Goal: Task Accomplishment & Management: Manage account settings

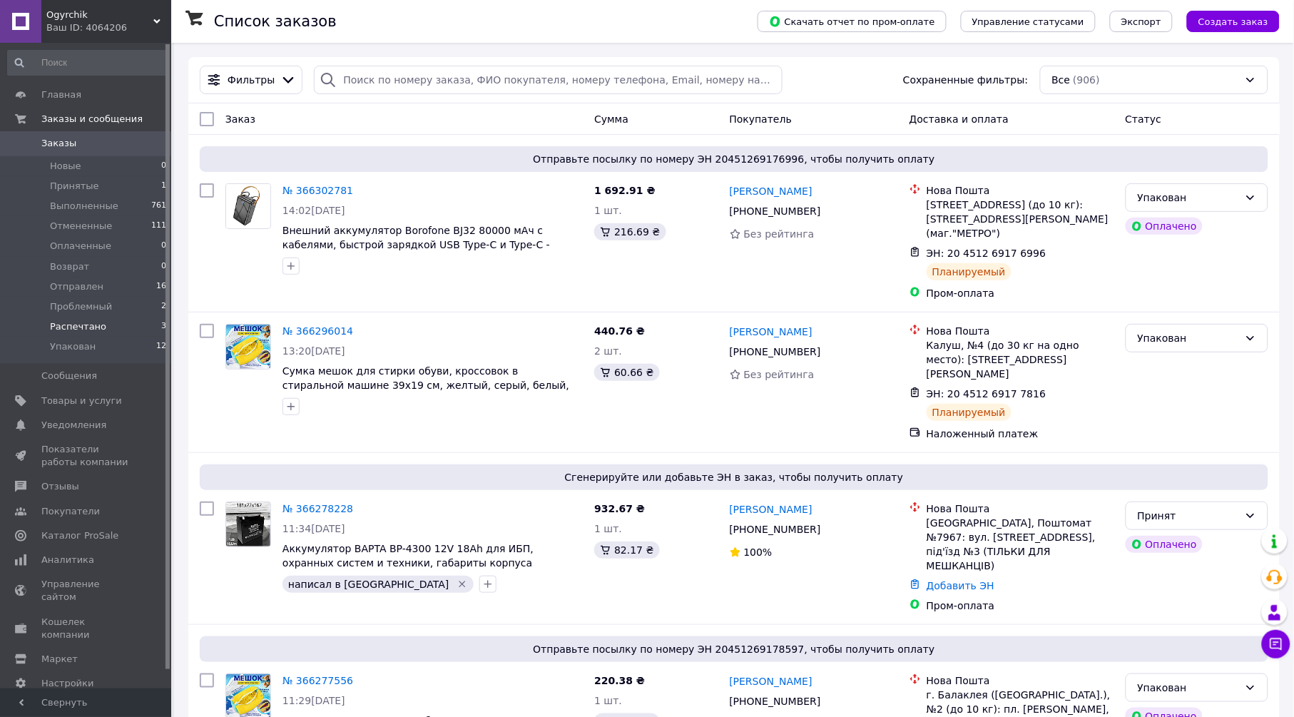
click at [91, 324] on span "Распечтано" at bounding box center [78, 326] width 56 height 13
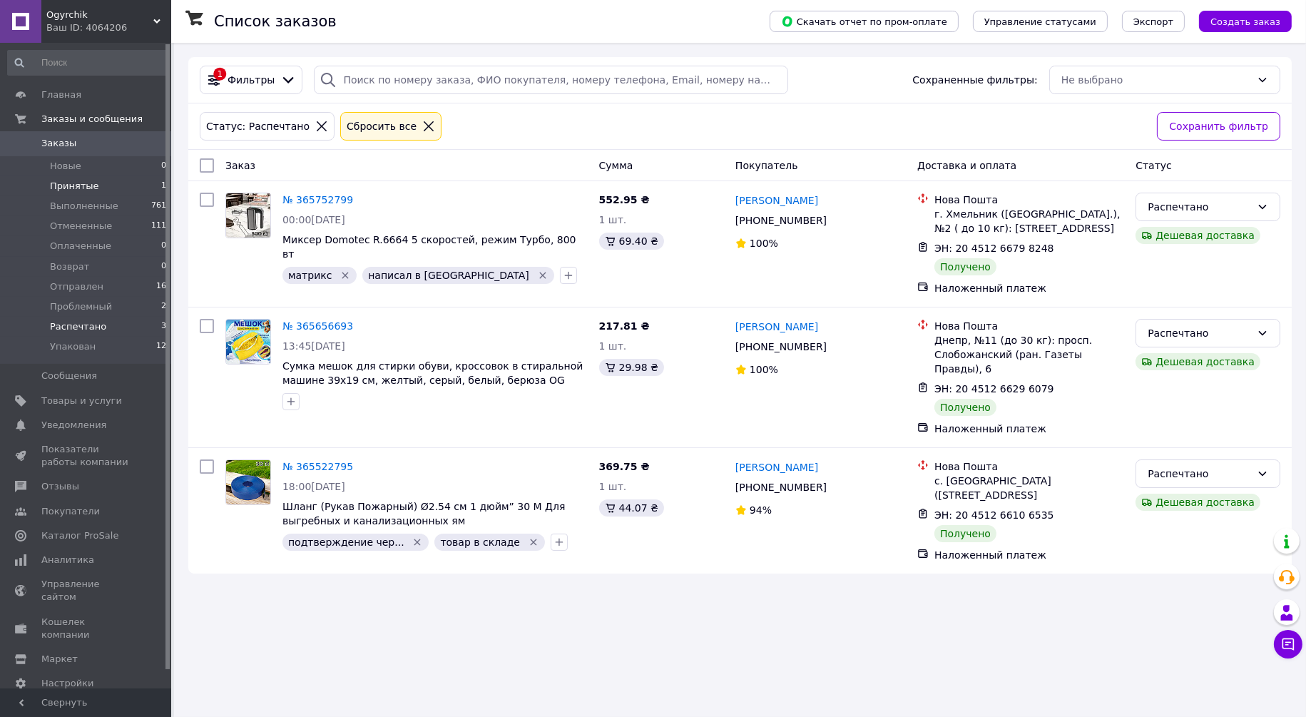
click at [85, 183] on span "Принятые" at bounding box center [74, 186] width 49 height 13
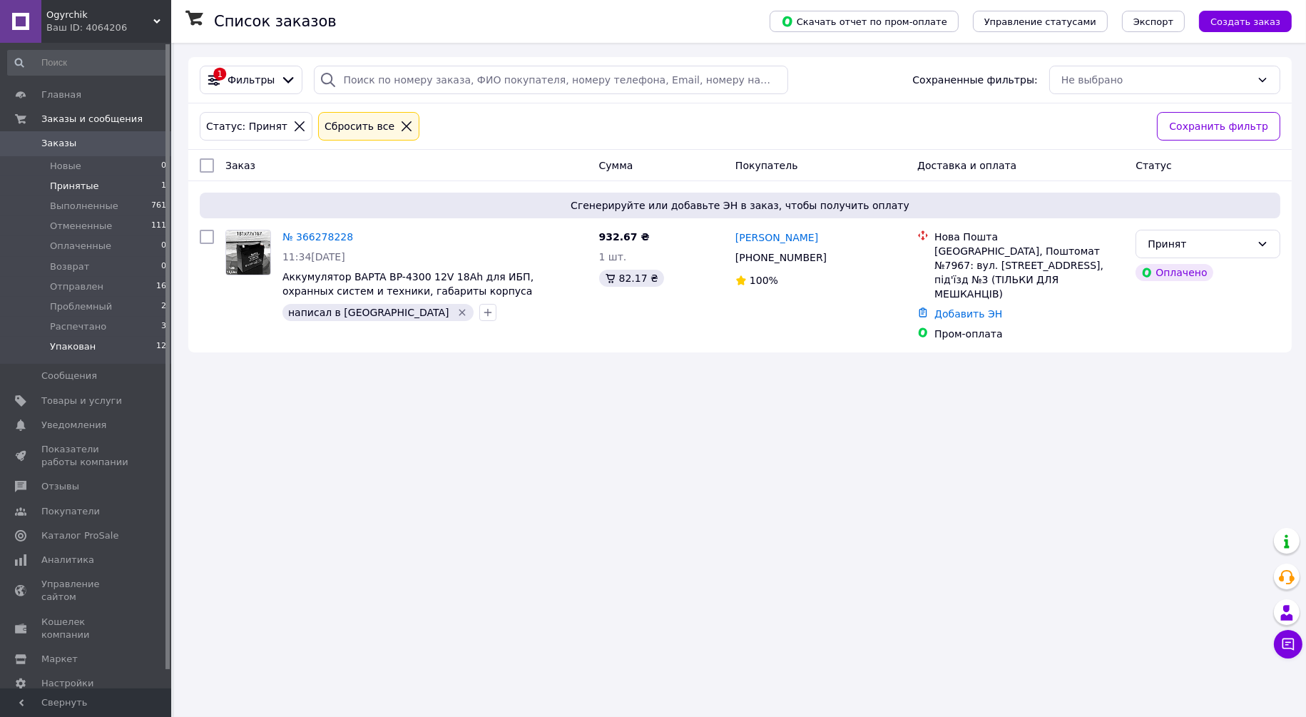
click at [97, 353] on li "Упакован 12" at bounding box center [87, 350] width 175 height 27
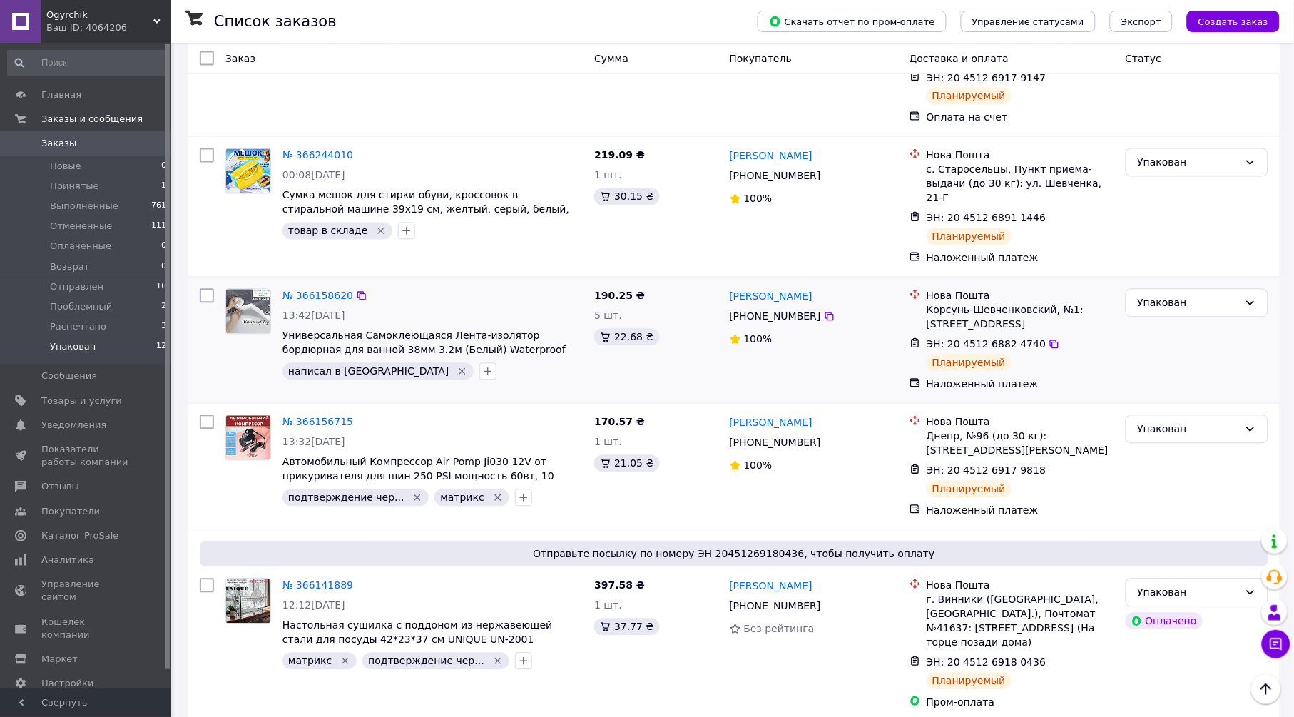
scroll to position [634, 0]
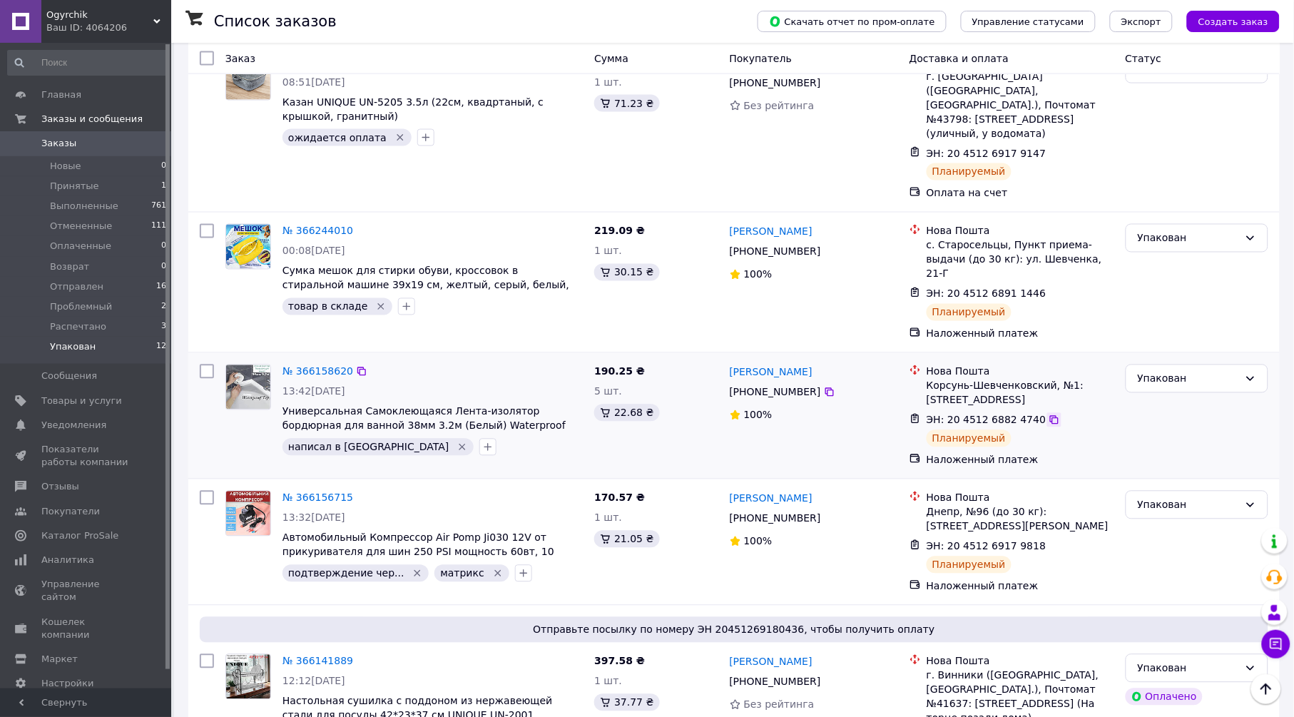
click at [1049, 414] on icon at bounding box center [1054, 419] width 11 height 11
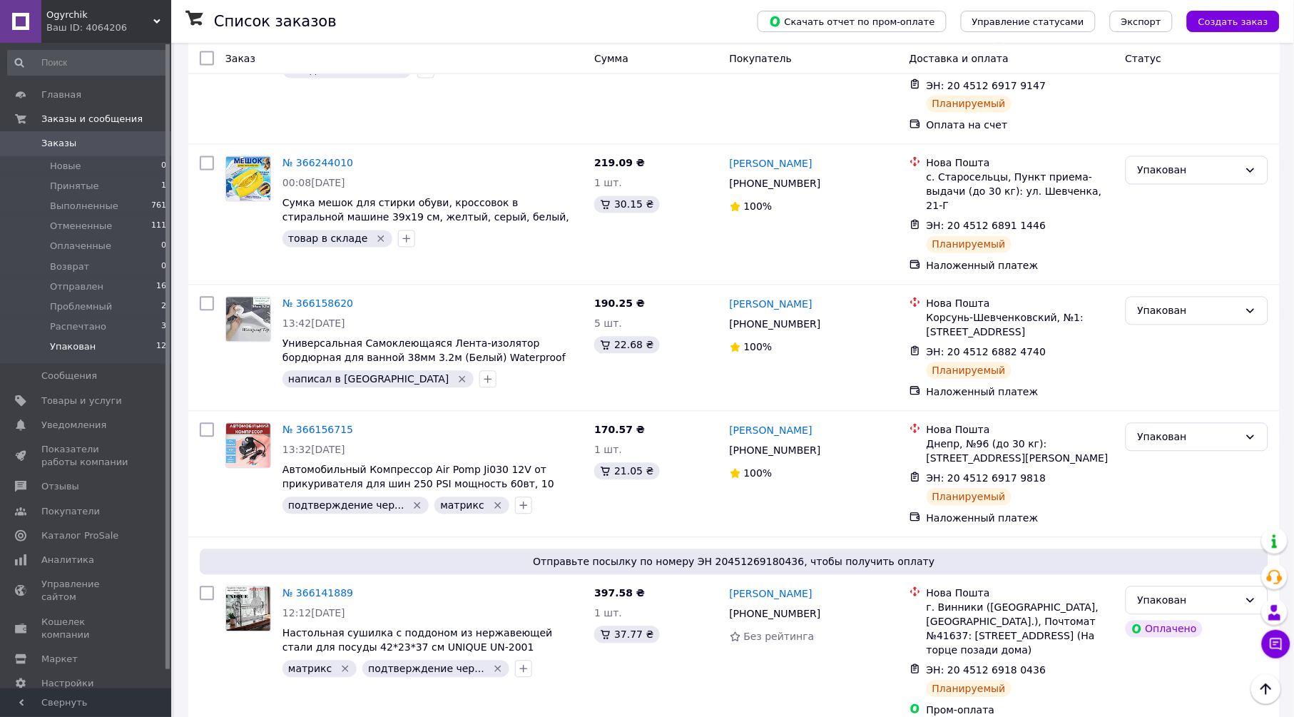
scroll to position [376, 0]
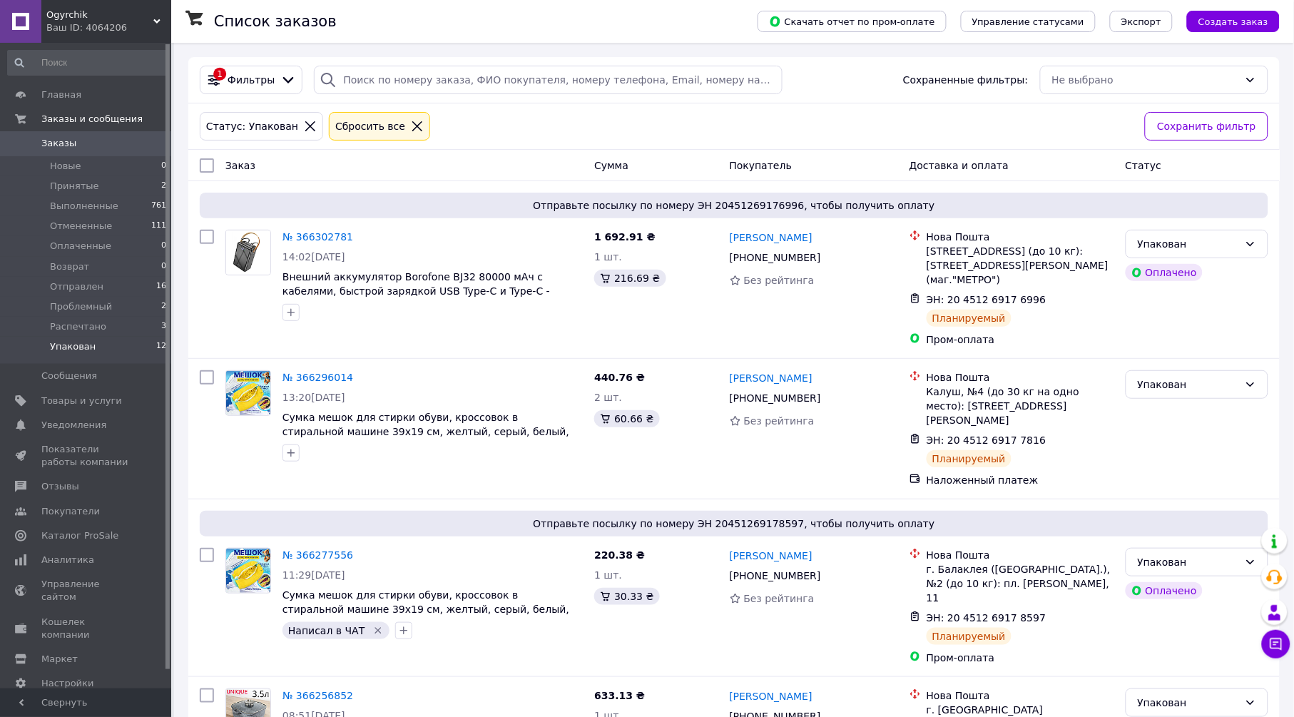
click at [304, 132] on icon at bounding box center [310, 126] width 13 height 13
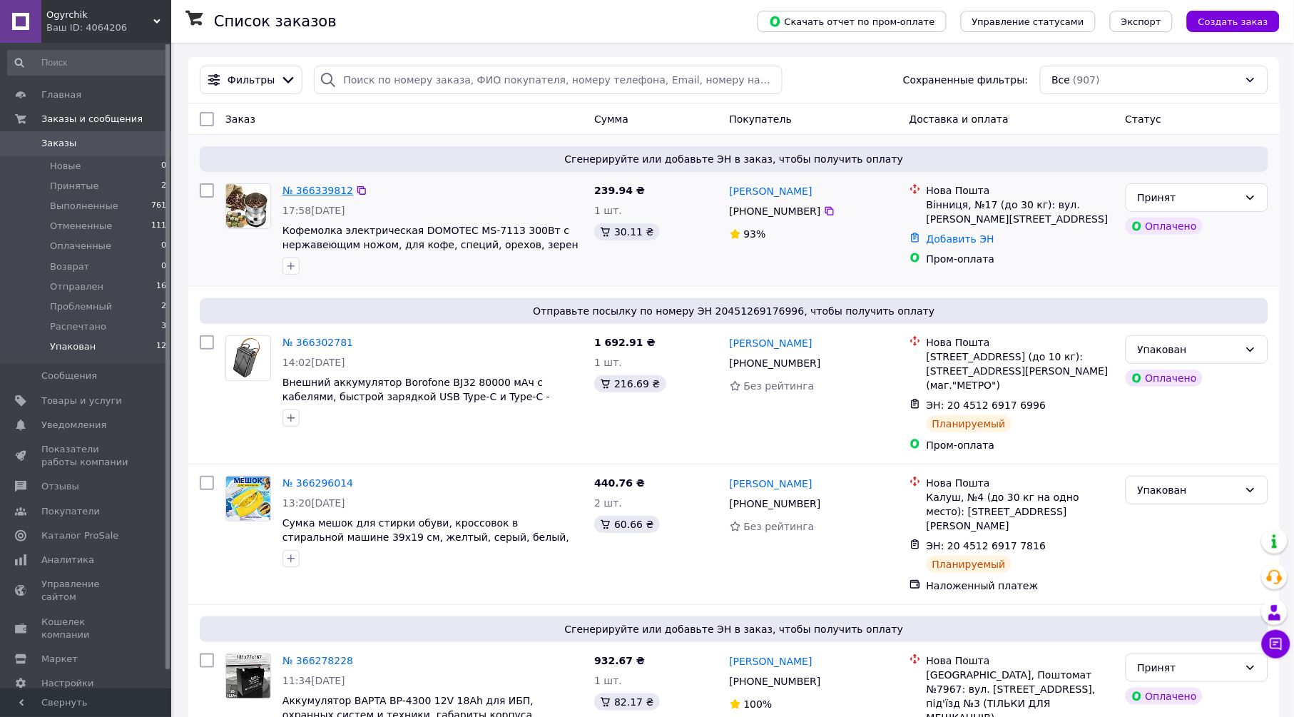
click at [305, 188] on link "№ 366339812" at bounding box center [318, 190] width 71 height 11
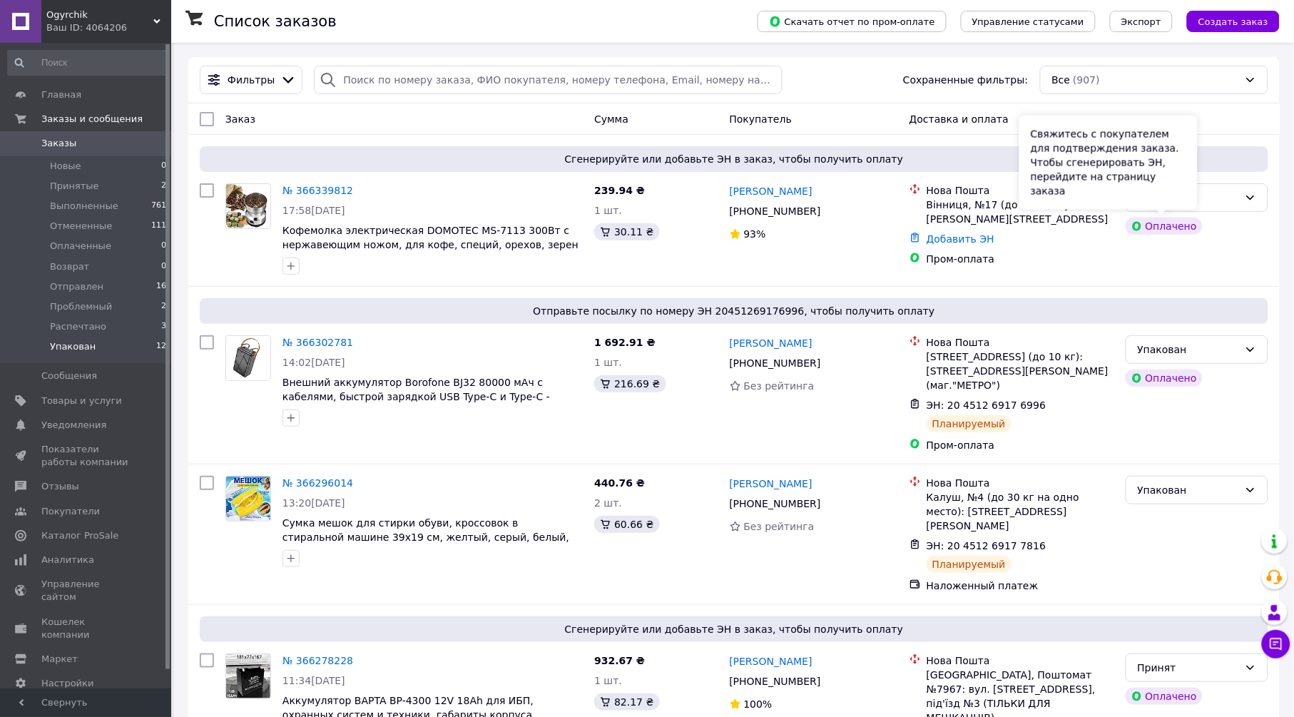
click at [1180, 203] on div "Свяжитесь с покупателем для подтверждения заказа. Чтобы сгенерировать ЭН, перей…" at bounding box center [1108, 163] width 178 height 94
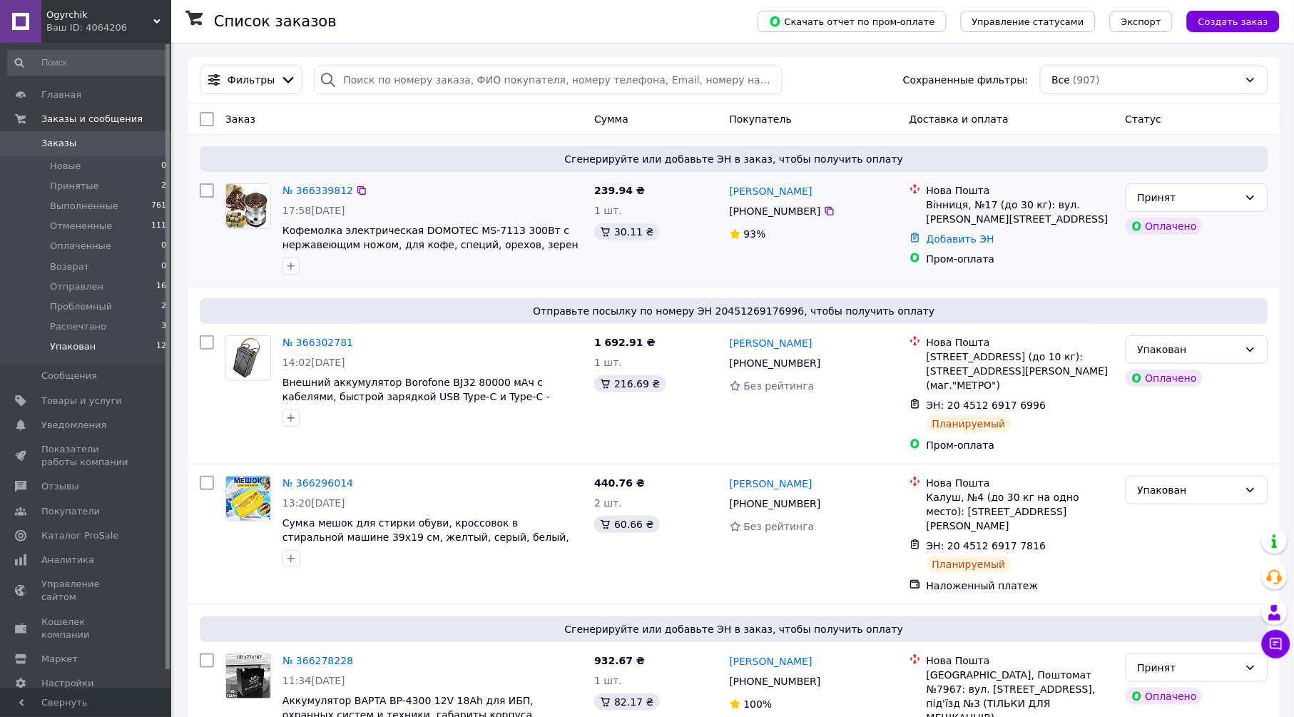
click at [1273, 201] on div "Принят Оплачено" at bounding box center [1197, 229] width 154 height 103
click at [1256, 197] on icon at bounding box center [1250, 197] width 11 height 11
click at [1176, 324] on li "Упакован" at bounding box center [1196, 330] width 141 height 26
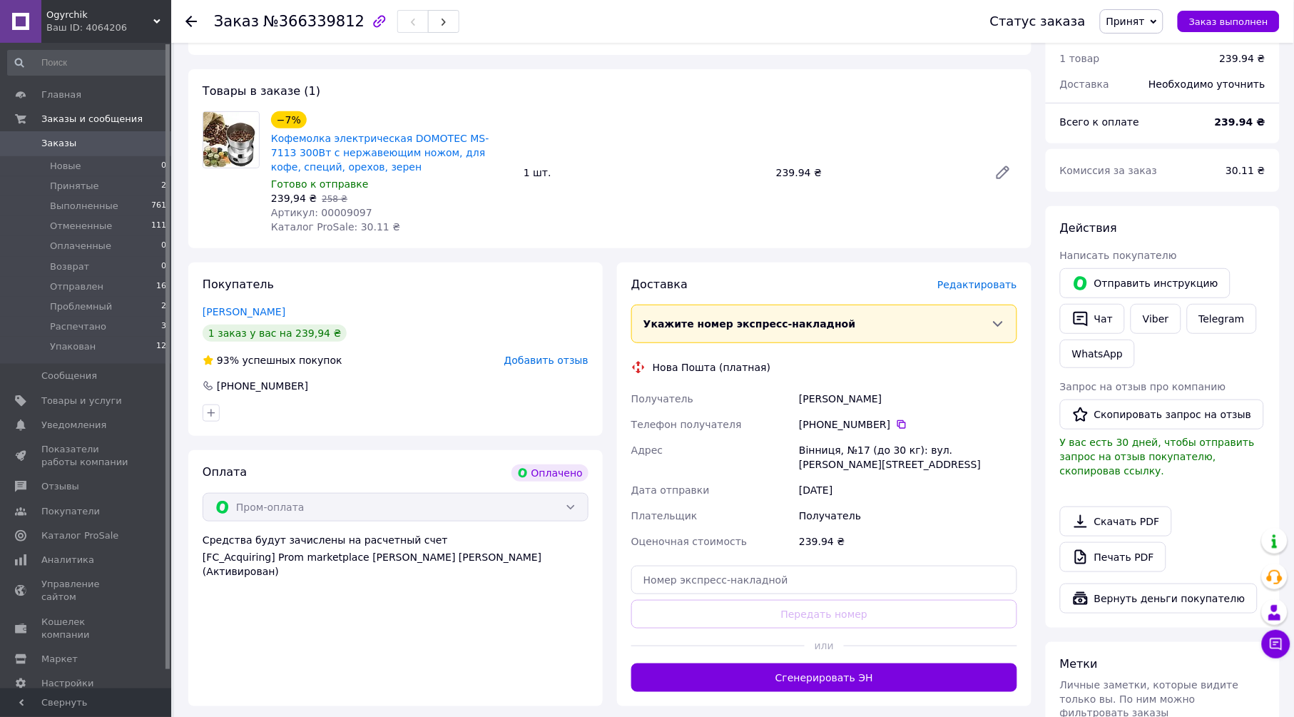
scroll to position [238, 0]
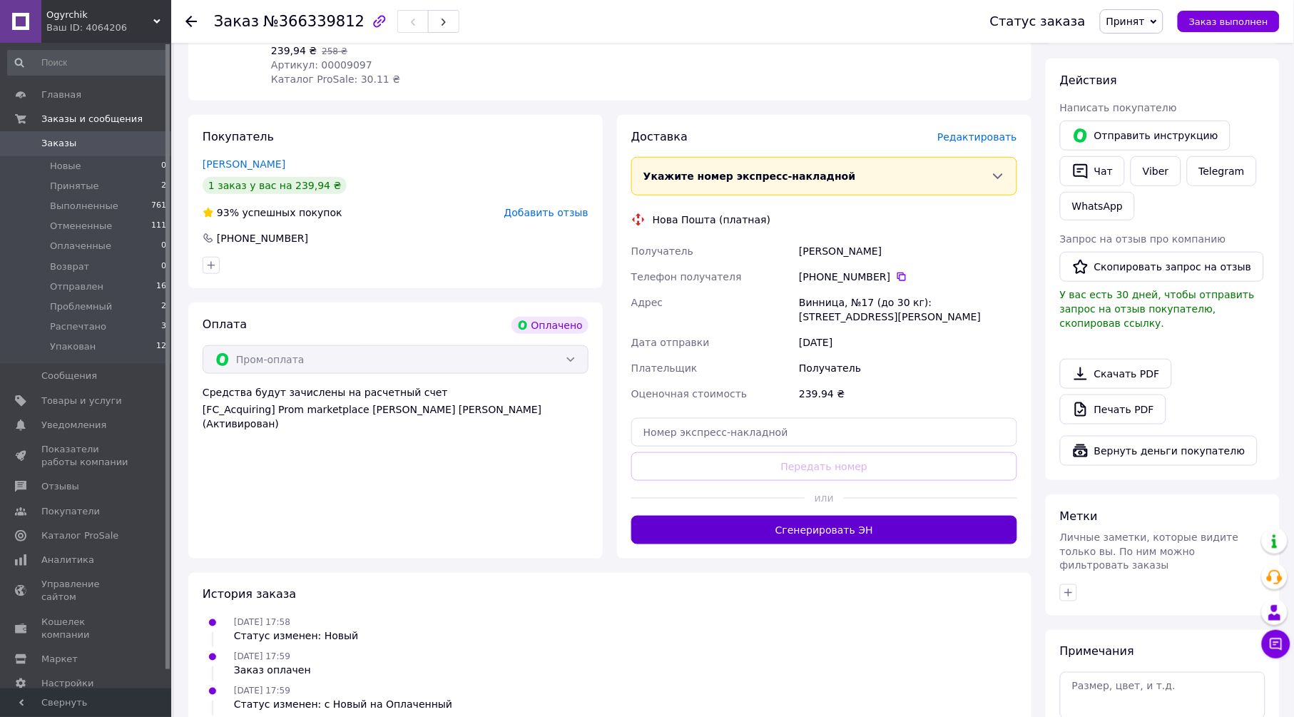
click at [846, 541] on button "Сгенерировать ЭН" at bounding box center [824, 530] width 386 height 29
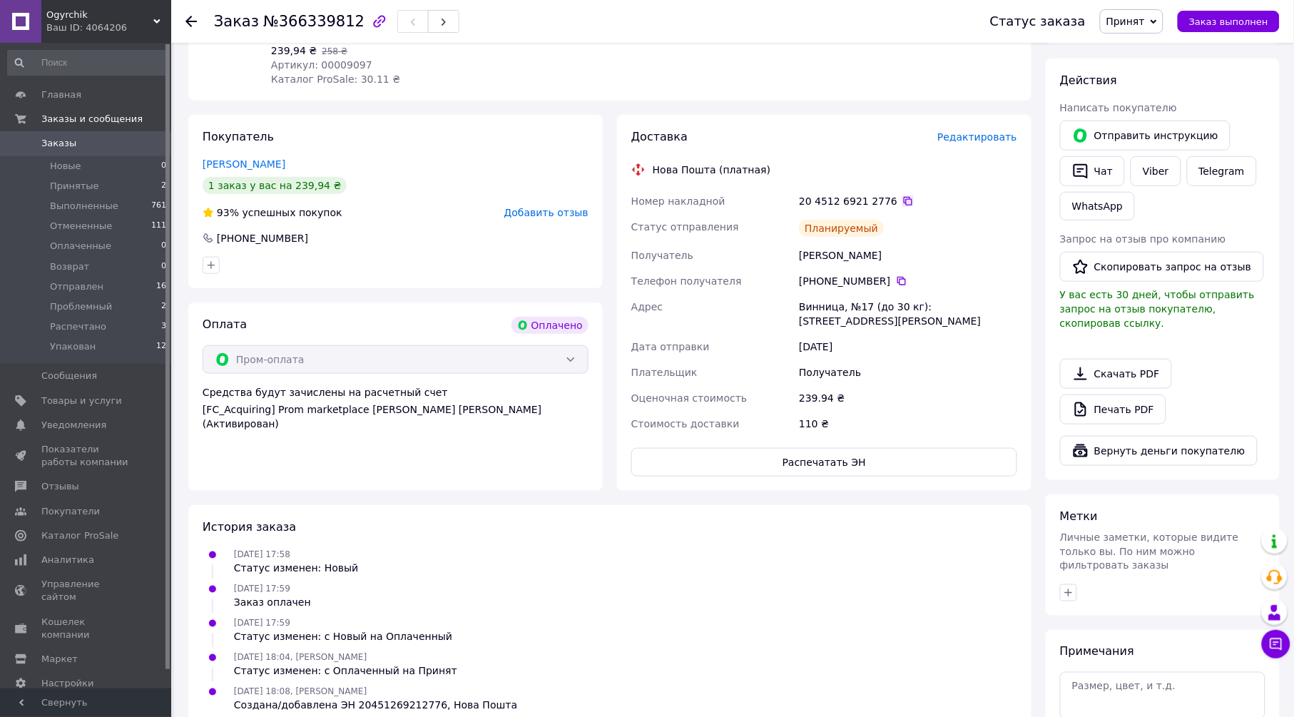
click at [904, 198] on icon at bounding box center [908, 201] width 9 height 9
click at [677, 534] on div "История заказа" at bounding box center [610, 527] width 815 height 16
